Goal: Find specific page/section: Find specific page/section

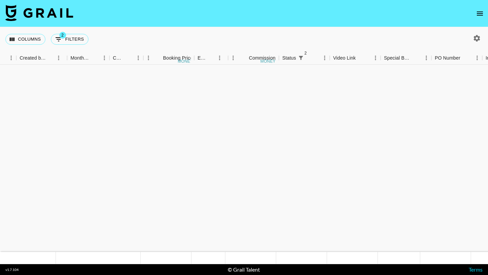
scroll to position [535, 404]
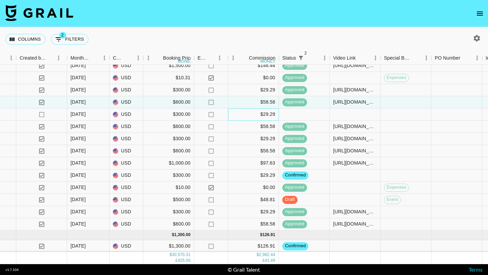
click at [253, 116] on div "$29.29" at bounding box center [253, 115] width 51 height 12
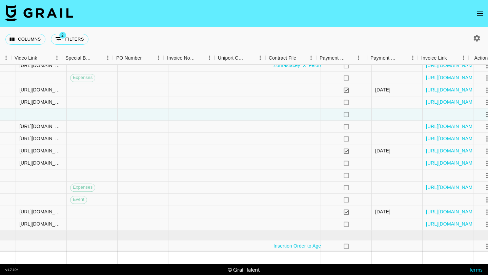
scroll to position [535, 731]
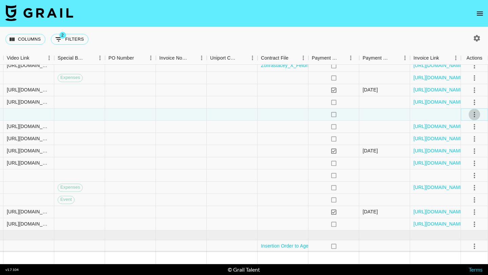
click at [473, 115] on icon "select merge strategy" at bounding box center [475, 115] width 8 height 8
click at [463, 141] on li "Decline" at bounding box center [466, 141] width 44 height 12
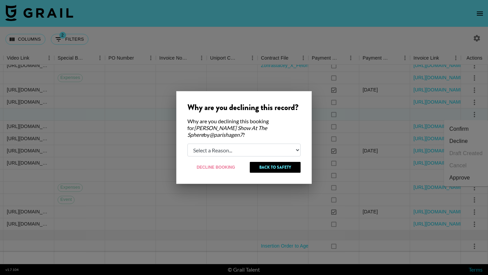
click at [240, 147] on select "Select a Reason... Relogging this deal due to a data issue The [PERSON_NAME] ca…" at bounding box center [244, 150] width 113 height 13
select select "creator_decline"
click at [188, 144] on select "Select a Reason... Relogging this deal due to a data issue The [PERSON_NAME] ca…" at bounding box center [244, 150] width 113 height 13
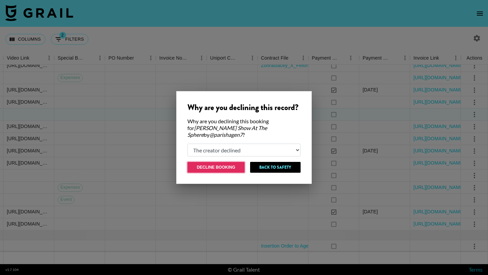
click at [228, 163] on button "Decline Booking" at bounding box center [216, 167] width 57 height 11
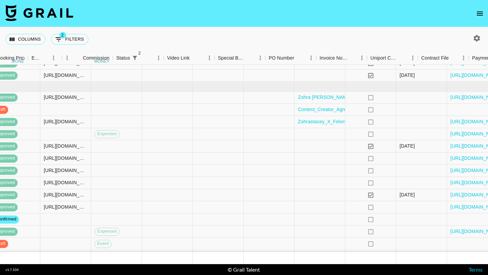
scroll to position [478, 731]
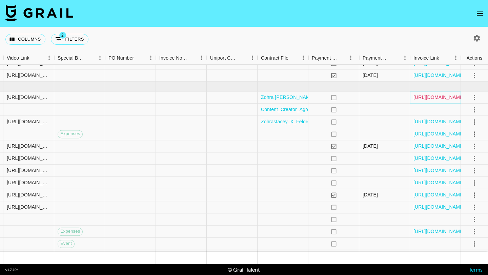
click at [427, 97] on link "[URL][DOMAIN_NAME]" at bounding box center [439, 97] width 51 height 7
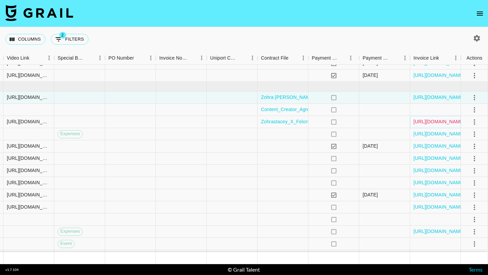
click at [426, 123] on link "[URL][DOMAIN_NAME]" at bounding box center [439, 122] width 51 height 7
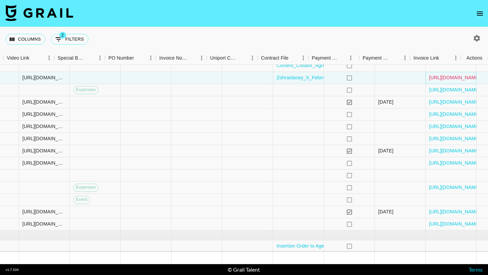
scroll to position [523, 731]
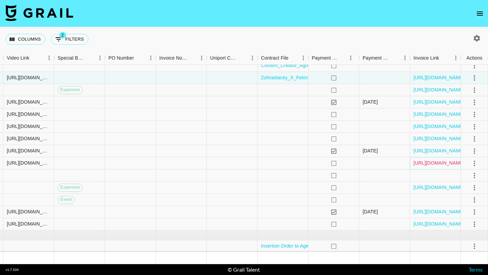
click at [420, 165] on link "[URL][DOMAIN_NAME]" at bounding box center [439, 163] width 51 height 7
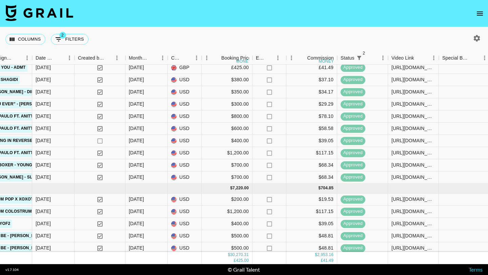
scroll to position [523, 346]
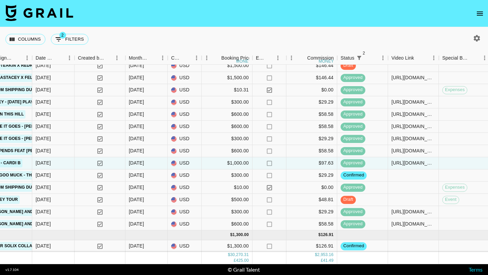
click at [474, 7] on nav at bounding box center [244, 13] width 488 height 27
click at [479, 12] on icon "open drawer" at bounding box center [480, 14] width 6 height 4
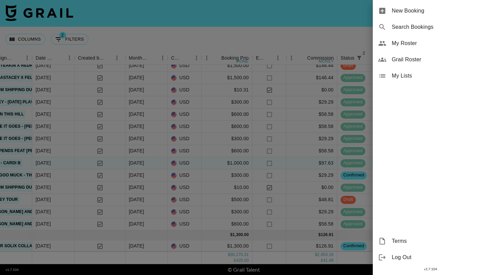
click at [412, 42] on span "My Roster" at bounding box center [437, 43] width 91 height 8
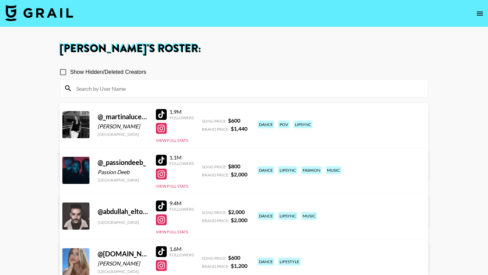
click at [166, 82] on div at bounding box center [244, 89] width 368 height 18
click at [163, 89] on input at bounding box center [248, 88] width 352 height 11
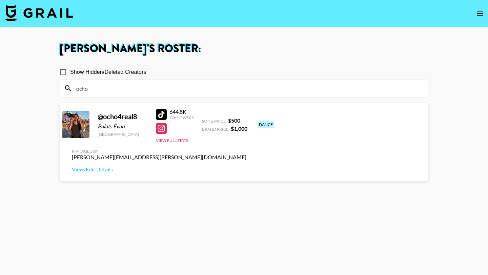
click at [159, 115] on div at bounding box center [161, 114] width 11 height 11
click at [104, 90] on input "ocho" at bounding box center [248, 88] width 352 height 11
click at [159, 112] on div at bounding box center [161, 114] width 11 height 11
click at [184, 91] on input "ocho" at bounding box center [248, 88] width 352 height 11
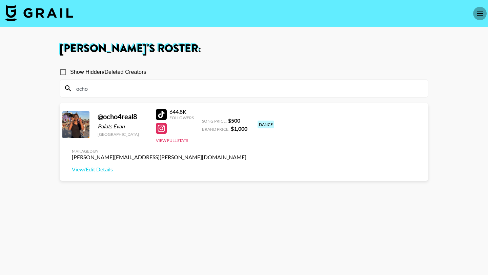
click at [482, 15] on icon "open drawer" at bounding box center [480, 14] width 6 height 4
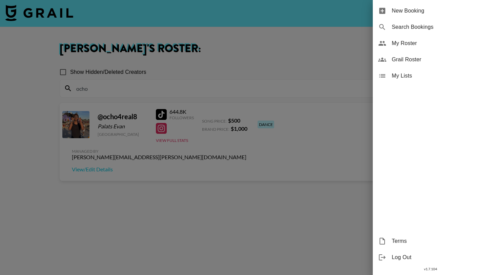
click at [410, 58] on span "Grail Roster" at bounding box center [437, 60] width 91 height 8
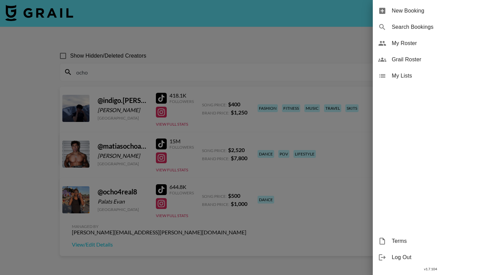
click at [217, 76] on div at bounding box center [244, 137] width 488 height 275
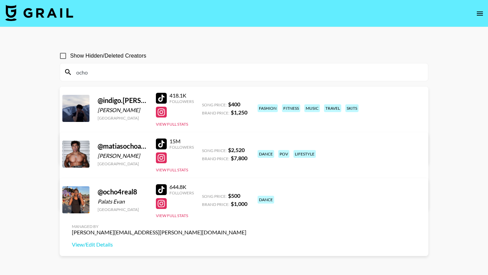
click at [212, 72] on input "ocho" at bounding box center [248, 72] width 352 height 11
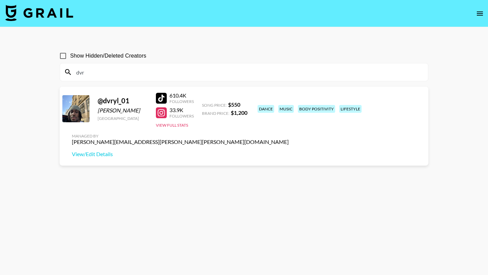
type input "dvry"
click at [91, 74] on input "dvry" at bounding box center [248, 72] width 352 height 11
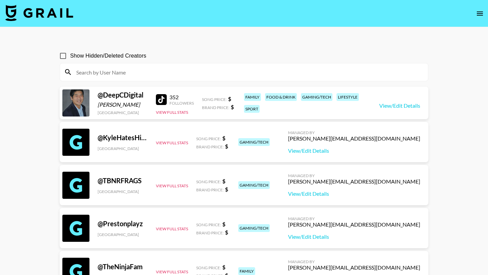
click at [49, 13] on img at bounding box center [39, 13] width 68 height 16
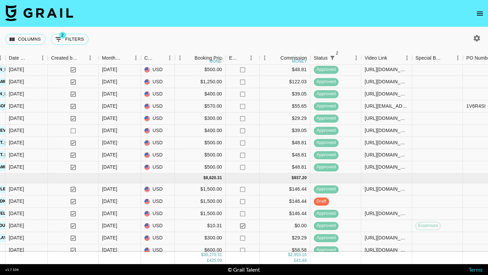
scroll to position [523, 373]
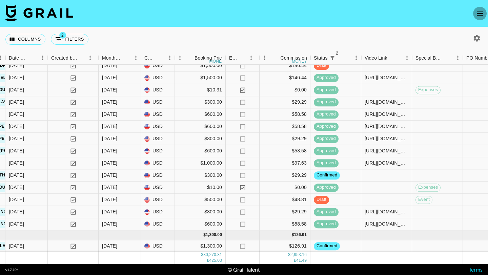
click at [482, 15] on icon "open drawer" at bounding box center [480, 13] width 8 height 8
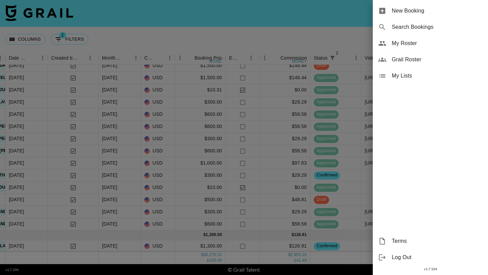
click at [411, 44] on span "My Roster" at bounding box center [437, 43] width 91 height 8
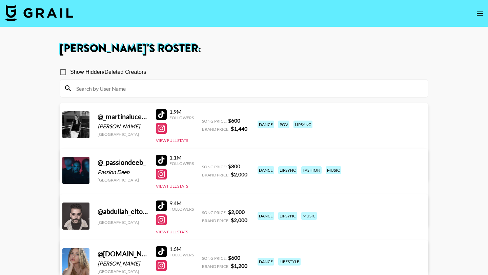
click at [215, 88] on input at bounding box center [248, 88] width 352 height 11
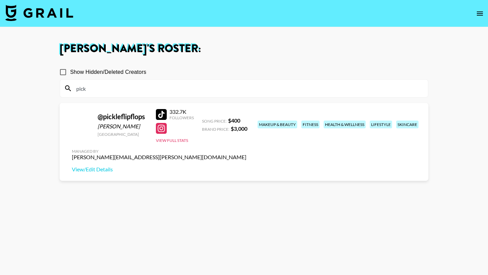
type input "pick"
